Goal: Entertainment & Leisure: Consume media (video, audio)

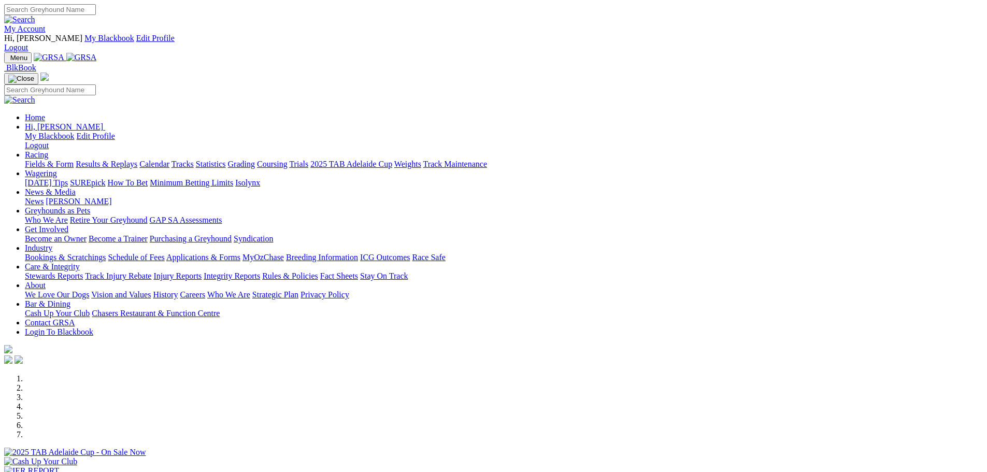
click at [48, 150] on link "Racing" at bounding box center [36, 154] width 23 height 9
click at [137, 160] on link "Results & Replays" at bounding box center [107, 164] width 62 height 9
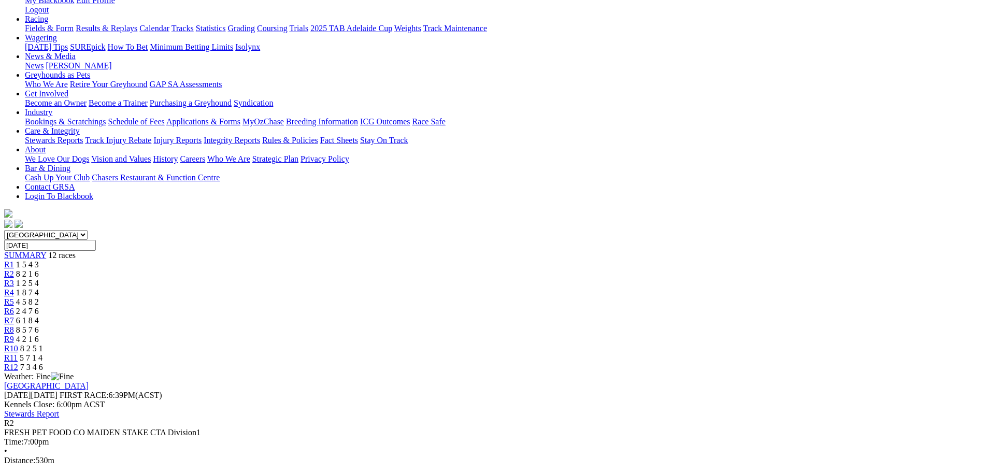
scroll to position [155, 0]
